Goal: Task Accomplishment & Management: Manage account settings

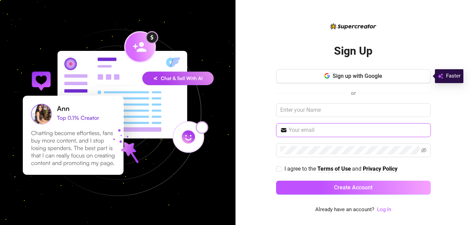
click at [296, 129] on input "text" at bounding box center [358, 130] width 138 height 8
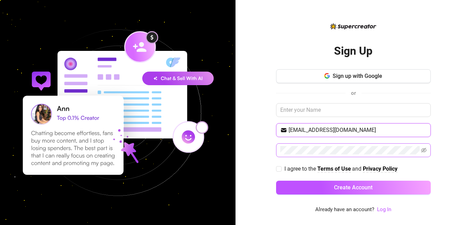
type input "[EMAIL_ADDRESS][DOMAIN_NAME]"
click at [422, 150] on icon "eye-invisible" at bounding box center [424, 151] width 6 height 6
click at [277, 168] on input "I agree to the Terms of Use and Privacy Policy" at bounding box center [278, 168] width 5 height 5
checkbox input "true"
click at [384, 210] on link "Log In" at bounding box center [384, 210] width 14 height 6
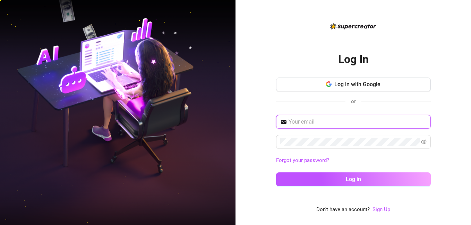
click at [301, 122] on input "text" at bounding box center [358, 122] width 138 height 8
type input "[EMAIL_ADDRESS][DOMAIN_NAME]"
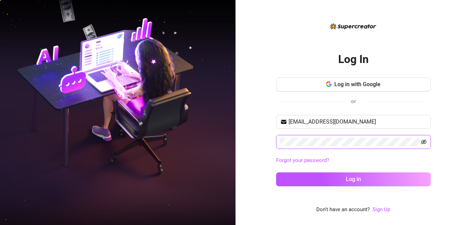
click at [423, 142] on icon "eye-invisible" at bounding box center [424, 142] width 6 height 5
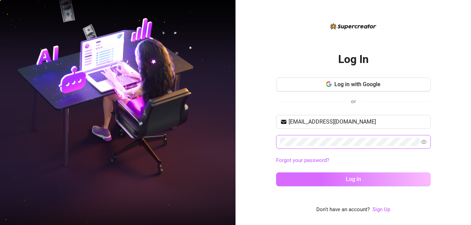
click at [382, 178] on button "Log in" at bounding box center [353, 180] width 155 height 14
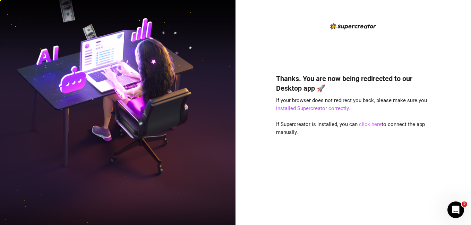
click at [372, 125] on link "click here" at bounding box center [370, 124] width 23 height 6
